Goal: Find specific page/section: Find specific page/section

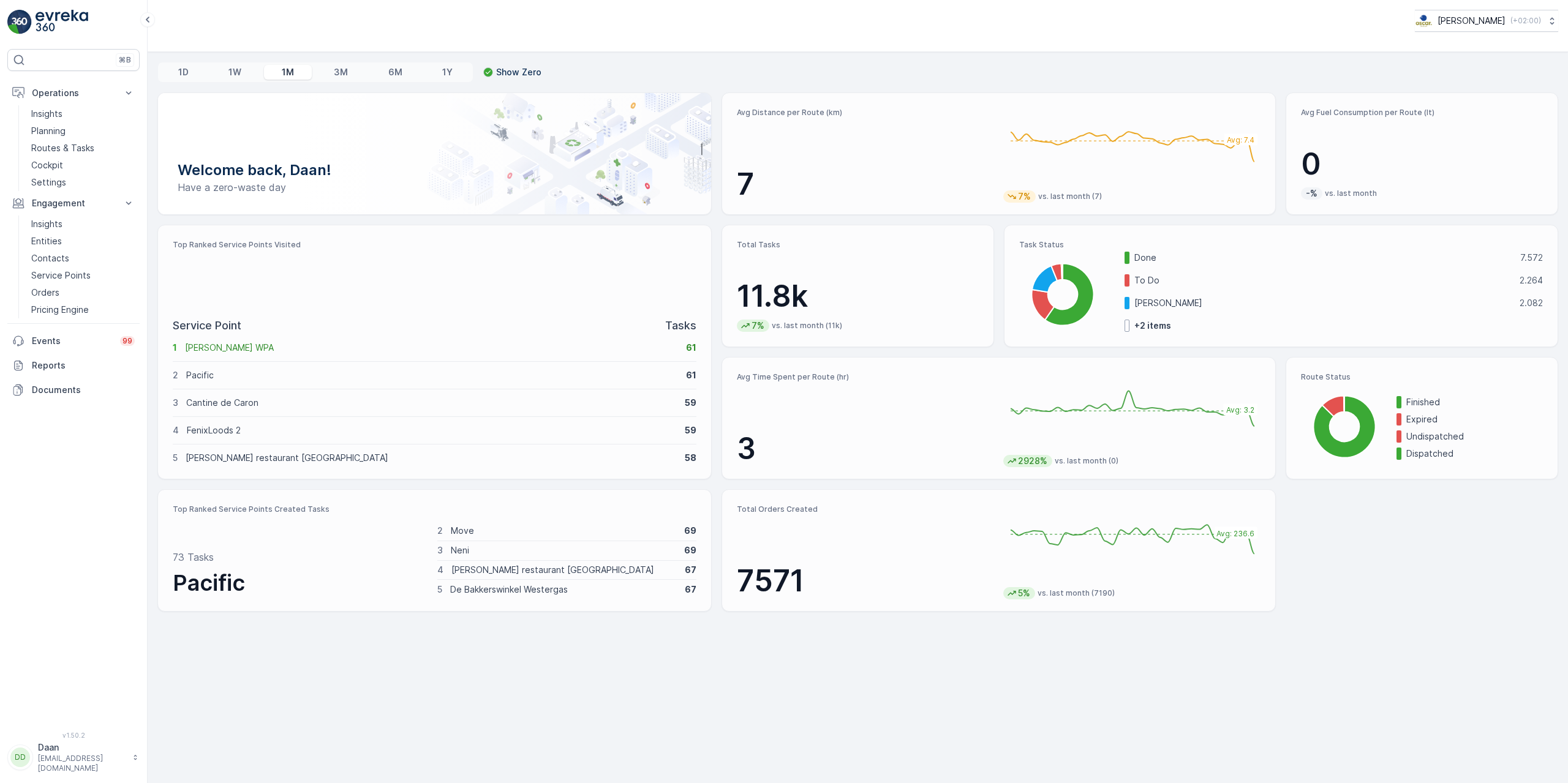
click at [76, 12] on img at bounding box center [62, 21] width 53 height 24
click at [58, 150] on p "Routes & Tasks" at bounding box center [63, 148] width 63 height 12
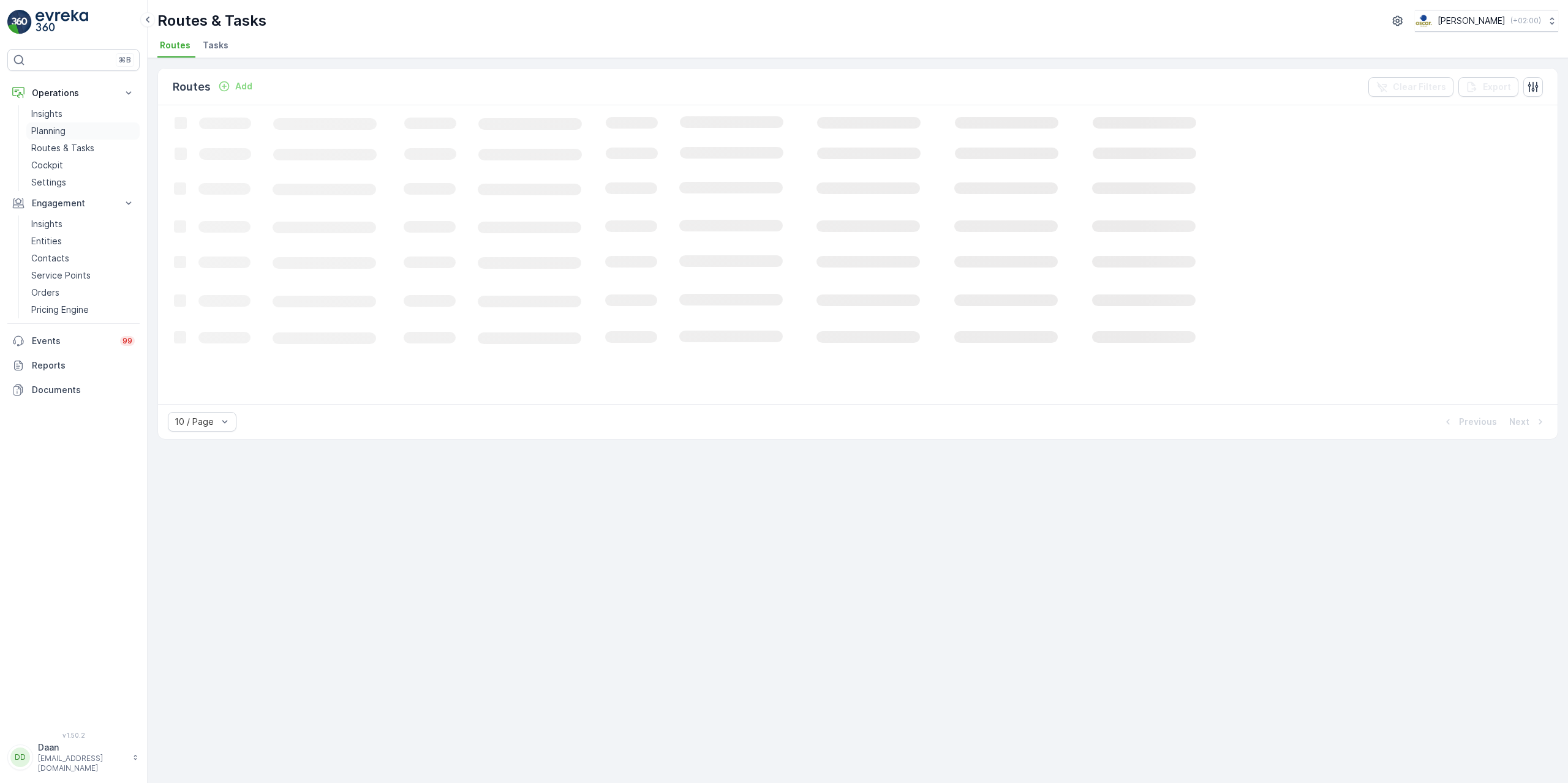
click at [50, 133] on p "Planning" at bounding box center [48, 130] width 34 height 12
click at [252, 47] on span "Task Plans" at bounding box center [246, 45] width 46 height 12
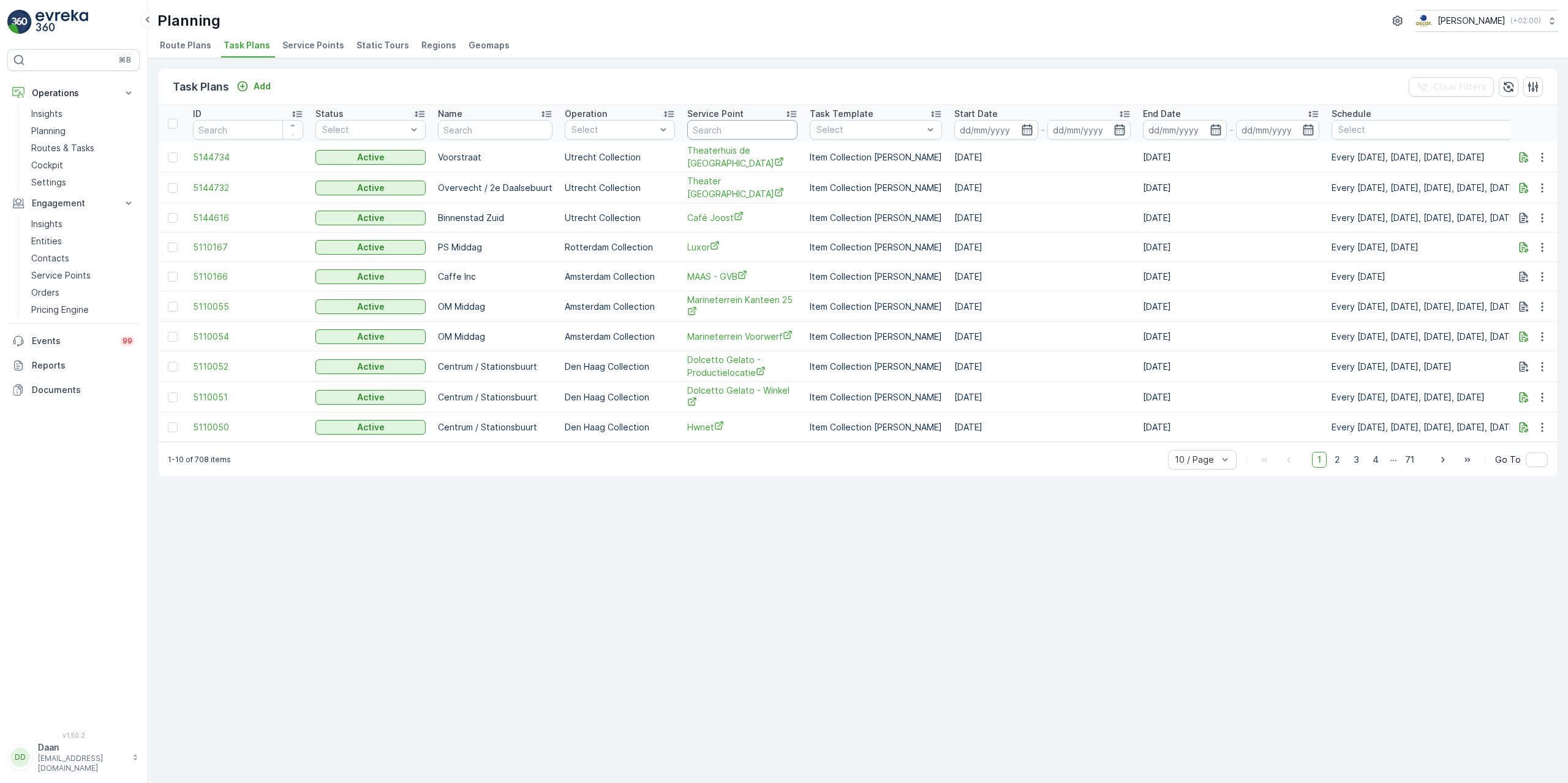
click at [746, 136] on input "text" at bounding box center [742, 130] width 110 height 20
type input "roei"
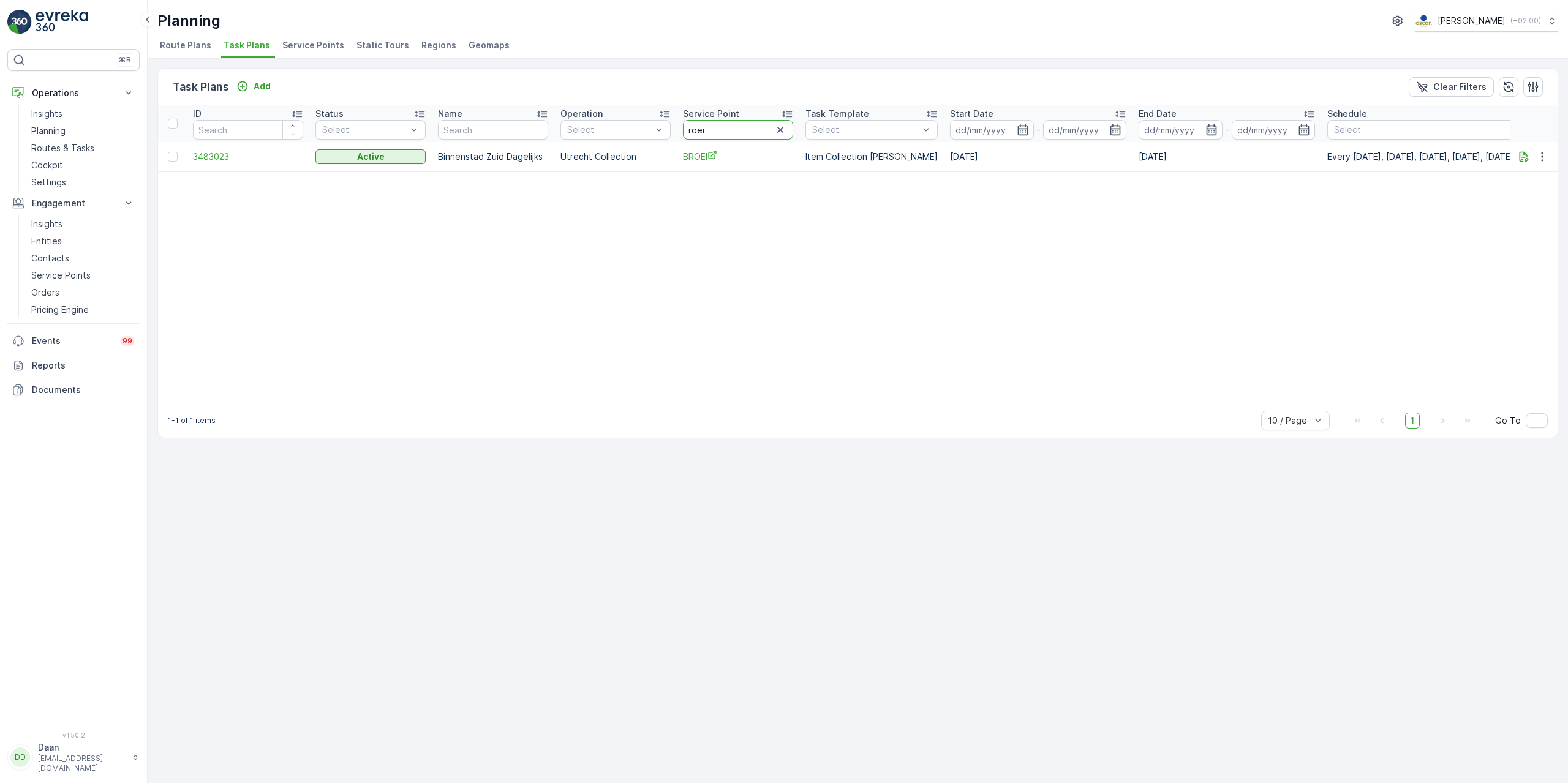
click at [745, 133] on input "roei" at bounding box center [738, 130] width 110 height 20
type input "r"
type input "grachten"
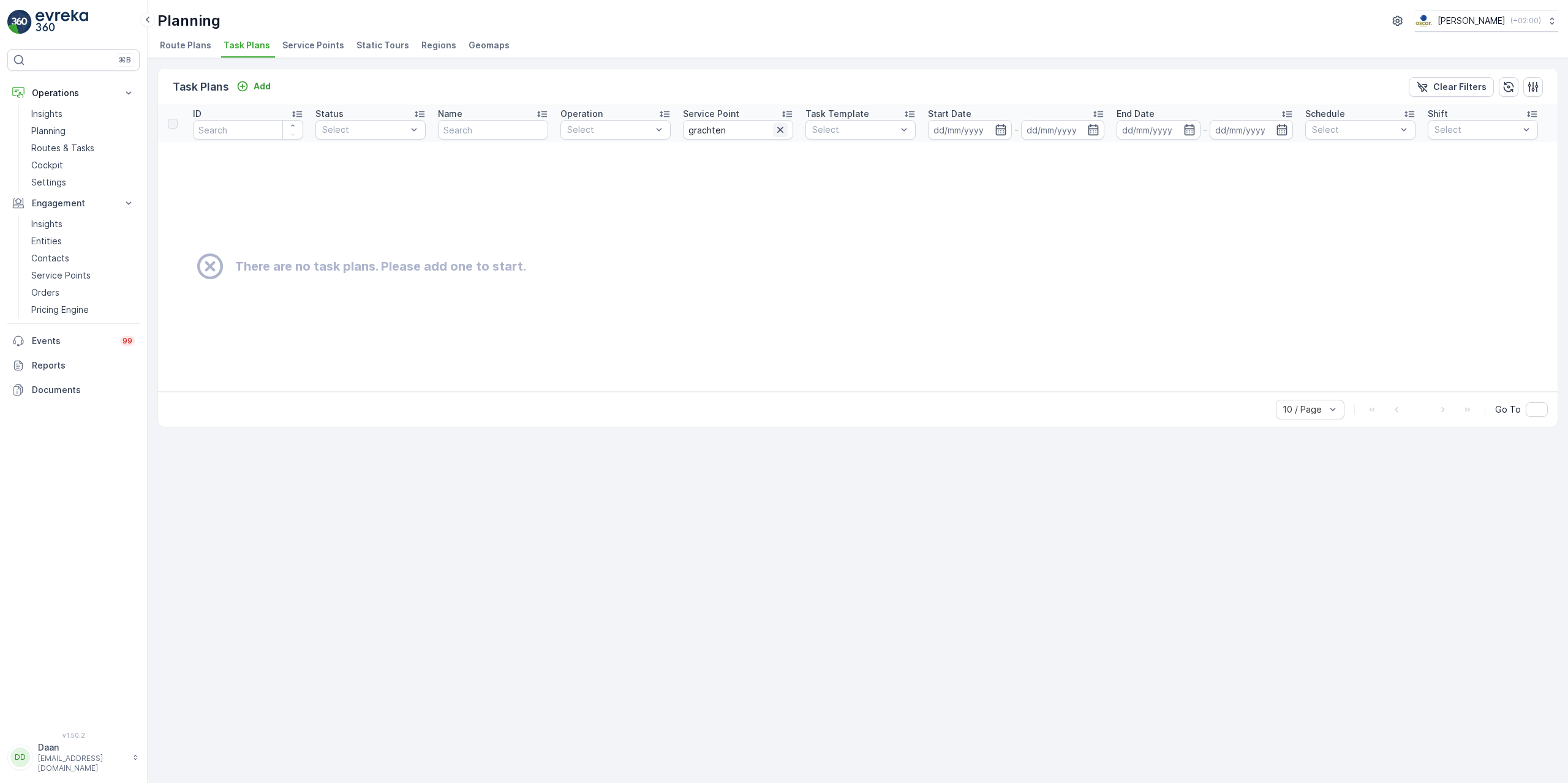
click at [784, 131] on icon "button" at bounding box center [780, 130] width 12 height 12
click at [312, 46] on span "Service Points" at bounding box center [313, 45] width 62 height 12
